Goal: Find specific page/section: Locate a particular part of the current website

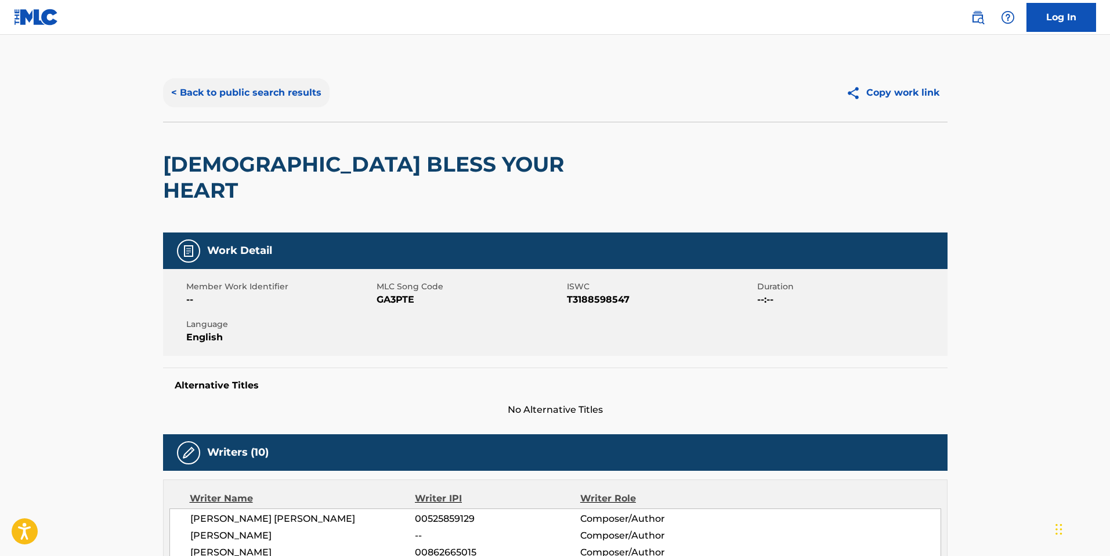
click at [305, 94] on button "< Back to public search results" at bounding box center [246, 92] width 166 height 29
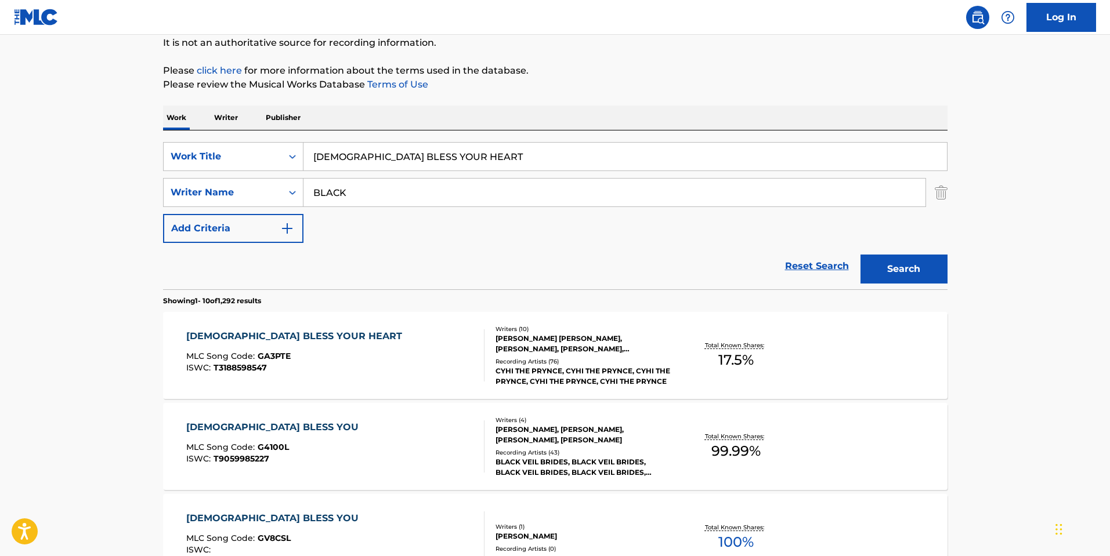
click at [373, 162] on input "[DEMOGRAPHIC_DATA] BLESS YOUR HEART" at bounding box center [624, 157] width 643 height 28
type input "PLANT DADDY"
click at [860, 255] on button "Search" at bounding box center [903, 269] width 87 height 29
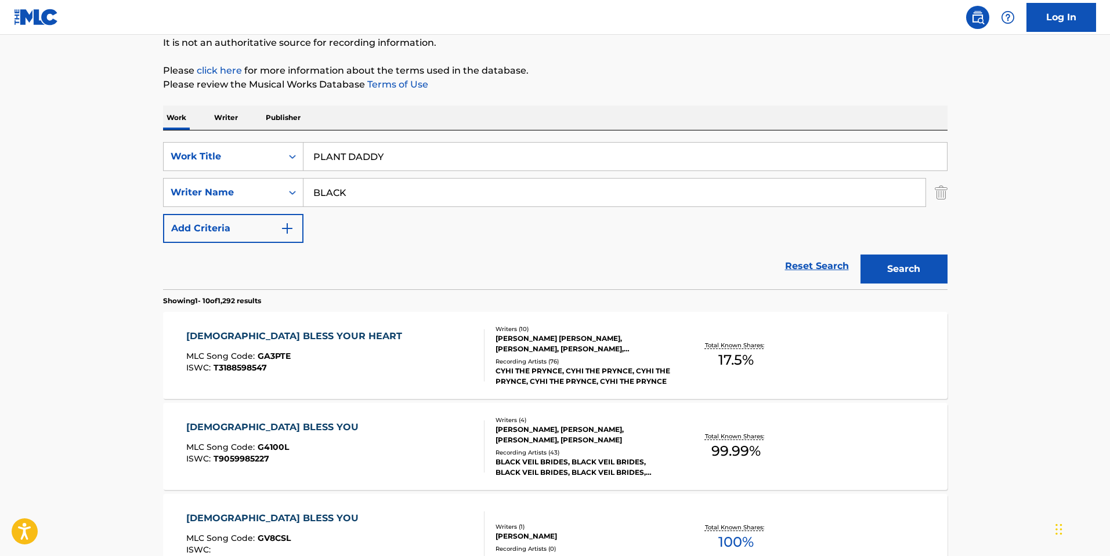
scroll to position [0, 0]
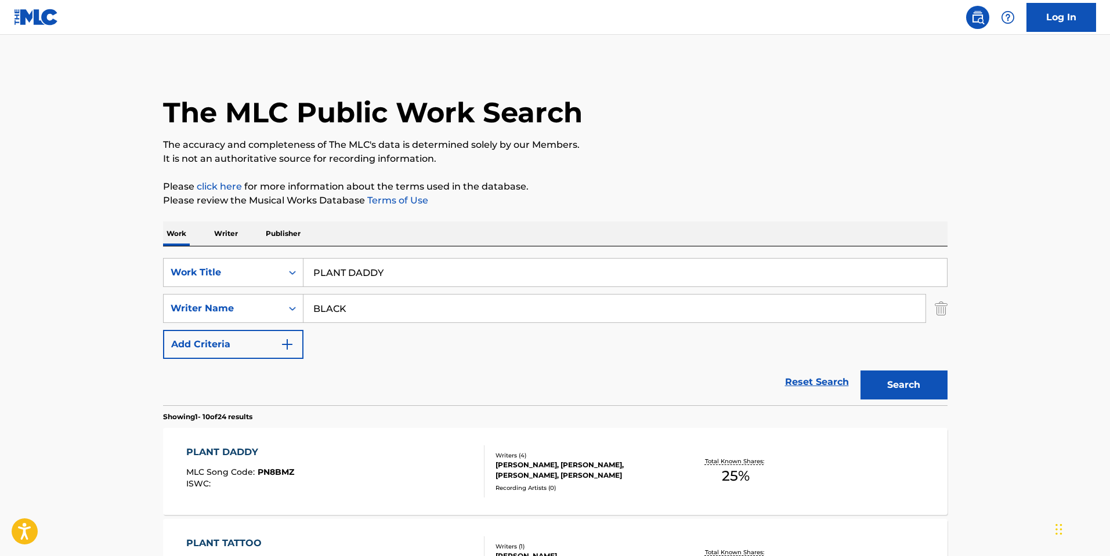
click at [642, 433] on div "PLANT DADDY MLC Song Code : PN8BMZ ISWC : Writers ( 4 ) [PERSON_NAME], [PERSON_…" at bounding box center [555, 471] width 784 height 87
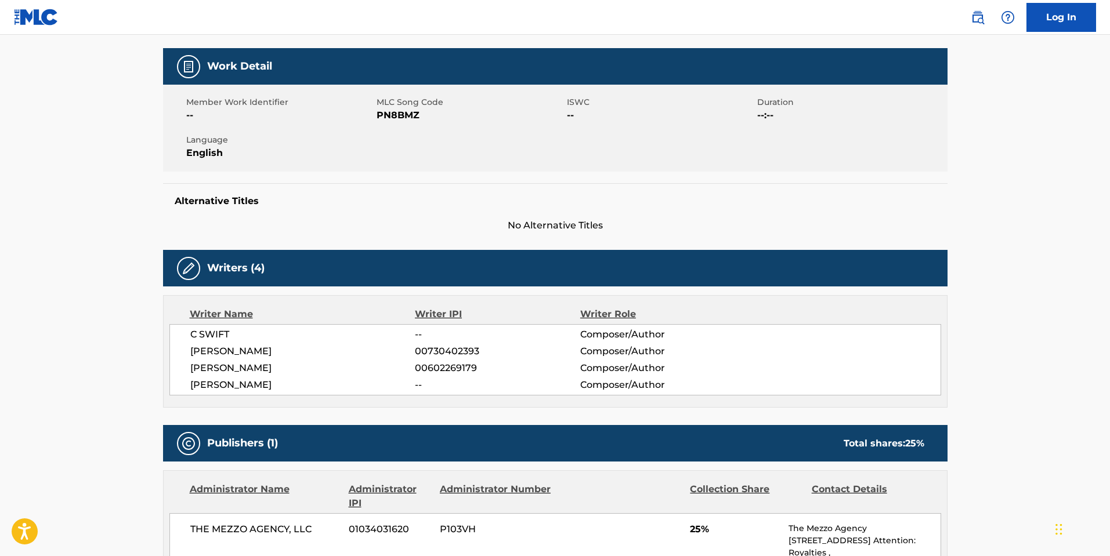
scroll to position [348, 0]
